Goal: Information Seeking & Learning: Learn about a topic

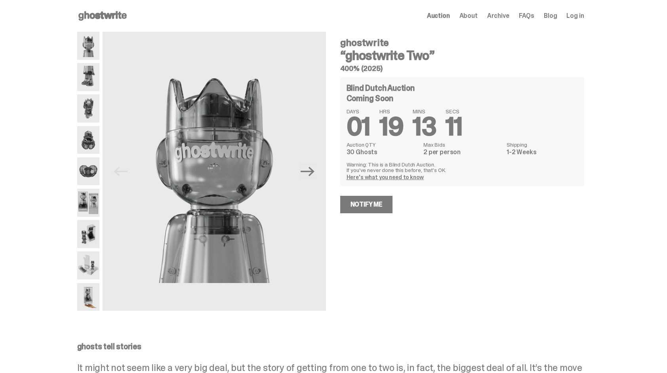
click at [88, 70] on img at bounding box center [88, 77] width 23 height 28
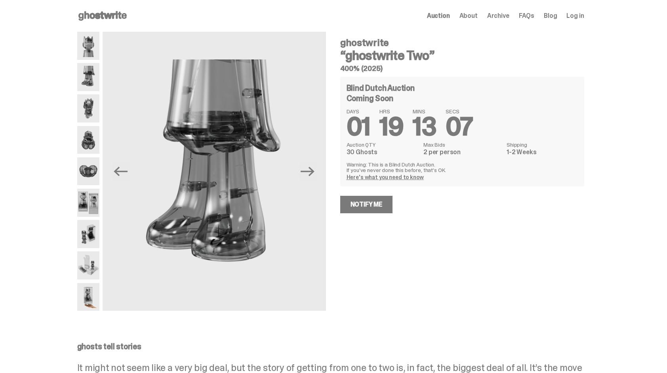
click at [94, 104] on img at bounding box center [88, 108] width 23 height 28
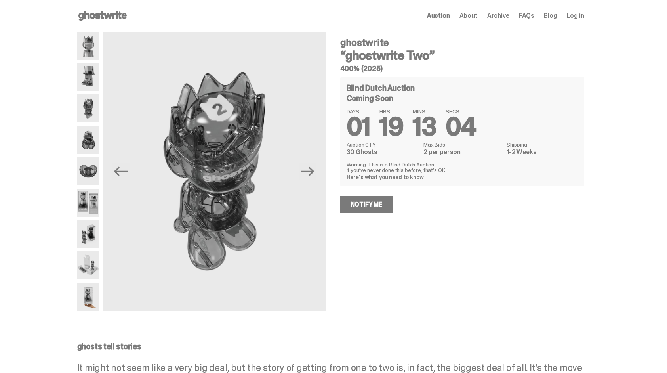
click at [95, 135] on img at bounding box center [88, 140] width 23 height 28
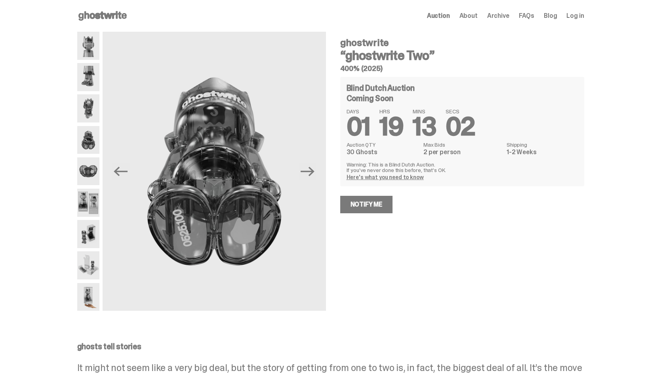
click at [95, 169] on img at bounding box center [88, 171] width 23 height 28
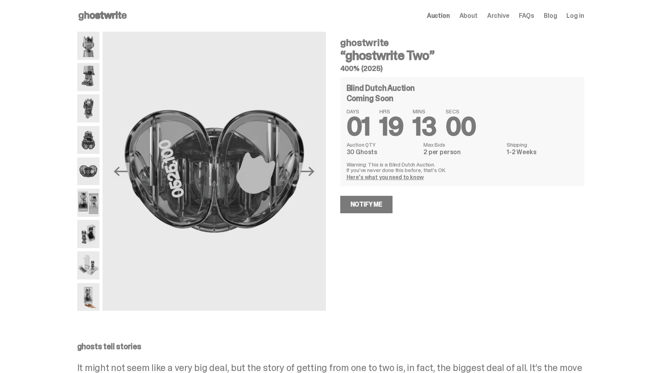
click at [99, 202] on img at bounding box center [88, 202] width 23 height 28
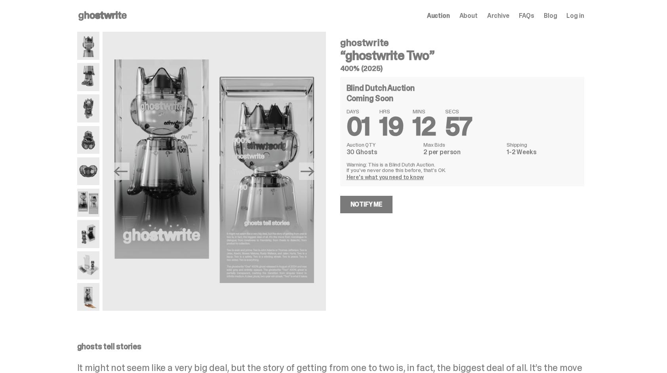
click at [100, 232] on img at bounding box center [88, 234] width 23 height 28
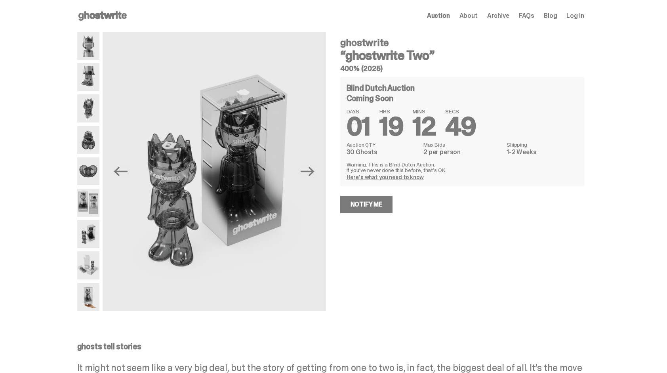
click at [93, 300] on img at bounding box center [88, 297] width 23 height 28
